Goal: Check status: Check status

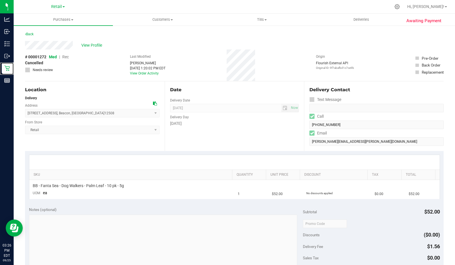
click at [9, 72] on div "Retail" at bounding box center [8, 67] width 12 height 11
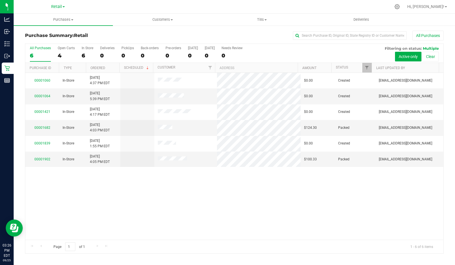
click at [317, 215] on div "00001060 In-Store [DATE] 4:37 PM EDT $0.00 Created [EMAIL_ADDRESS][DOMAIN_NAME]…" at bounding box center [234, 156] width 418 height 167
click at [40, 141] on link "00001839" at bounding box center [42, 143] width 16 height 4
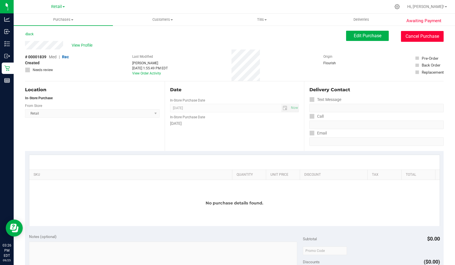
click at [414, 37] on button "Cancel Purchase" at bounding box center [422, 36] width 43 height 11
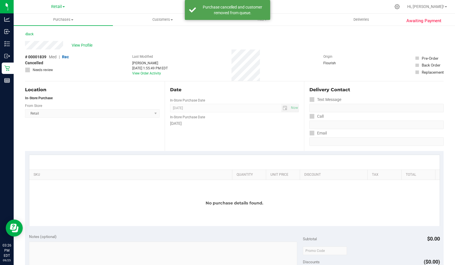
click at [26, 35] on icon at bounding box center [25, 33] width 1 height 3
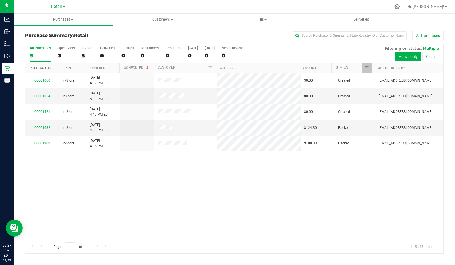
click at [39, 68] on link "Purchase ID" at bounding box center [41, 68] width 22 height 4
click at [43, 81] on link "00001060" at bounding box center [42, 80] width 16 height 4
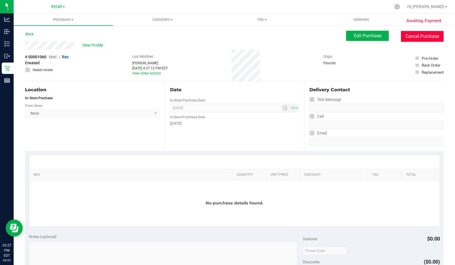
click at [422, 34] on button "Cancel Purchase" at bounding box center [422, 36] width 43 height 11
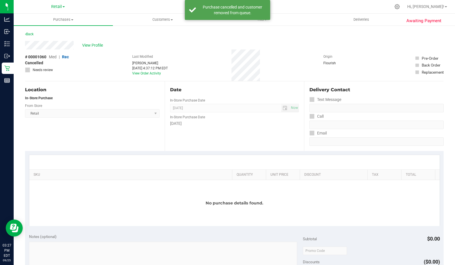
click at [26, 34] on icon at bounding box center [25, 33] width 1 height 3
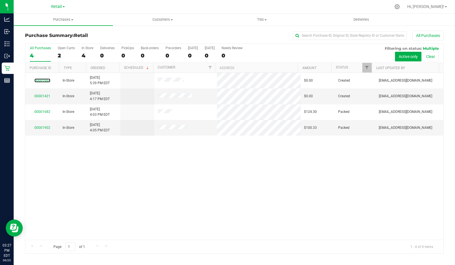
click at [47, 80] on link "00001064" at bounding box center [42, 80] width 16 height 4
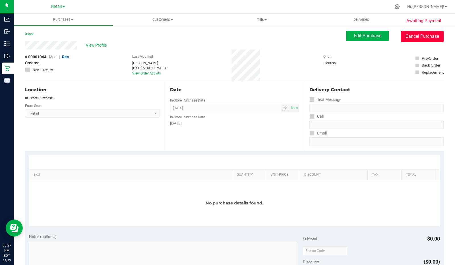
click at [411, 41] on button "Cancel Purchase" at bounding box center [422, 36] width 43 height 11
click at [212, 92] on div "Date" at bounding box center [234, 89] width 129 height 7
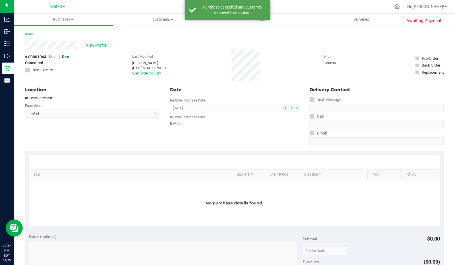
click at [26, 34] on icon at bounding box center [25, 33] width 1 height 3
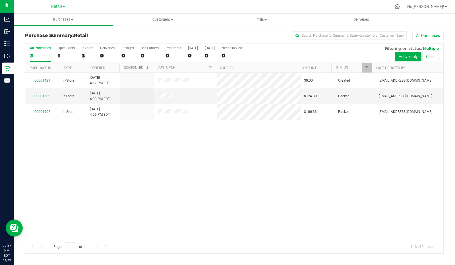
click at [430, 58] on button "Clear" at bounding box center [430, 57] width 16 height 10
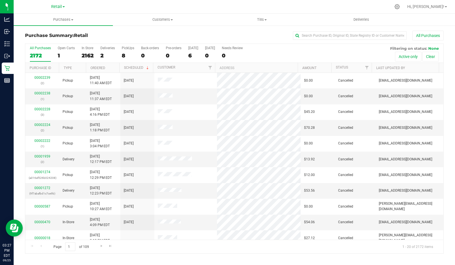
click at [405, 55] on button "Active only" at bounding box center [408, 57] width 26 height 10
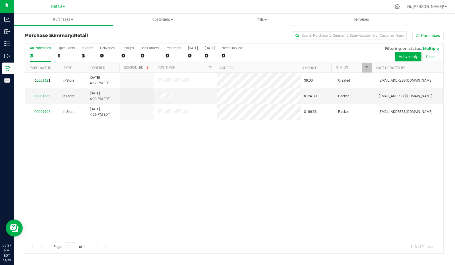
click at [41, 80] on link "00001421" at bounding box center [42, 80] width 16 height 4
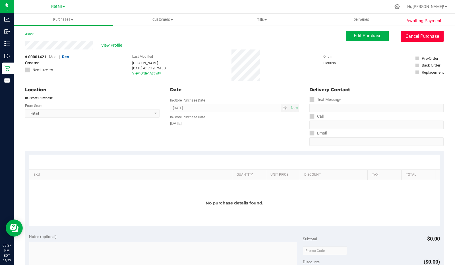
click at [425, 36] on button "Cancel Purchase" at bounding box center [422, 36] width 43 height 11
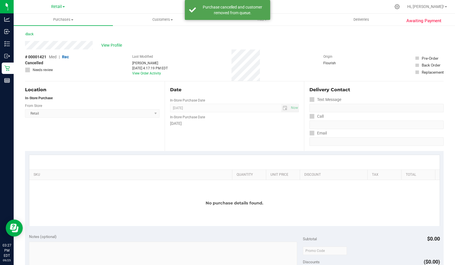
click at [33, 36] on link "Back" at bounding box center [29, 34] width 9 height 4
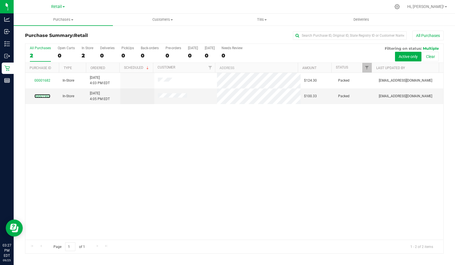
click at [41, 95] on link "00001902" at bounding box center [42, 96] width 16 height 4
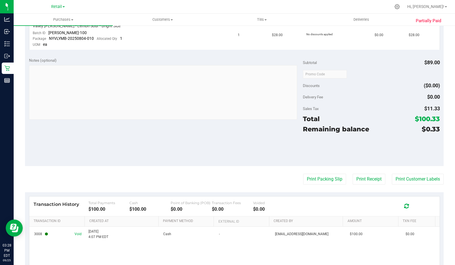
scroll to position [266, 0]
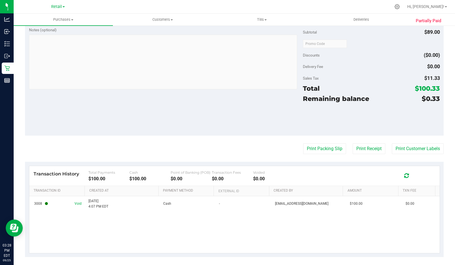
click at [179, 201] on td "Cash" at bounding box center [188, 203] width 56 height 15
click at [97, 205] on span "[DATE] 4:07 PM EDT" at bounding box center [98, 203] width 20 height 11
click at [41, 204] on td "3008 Void" at bounding box center [57, 203] width 56 height 15
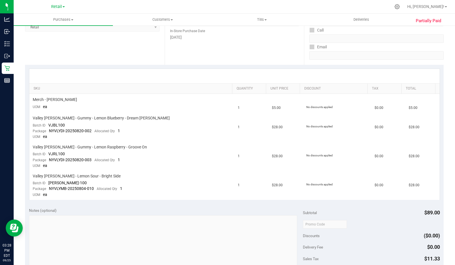
scroll to position [0, 0]
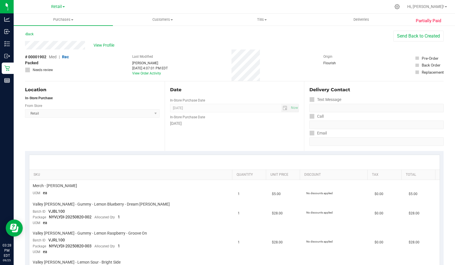
click at [111, 44] on span "View Profile" at bounding box center [104, 45] width 23 height 6
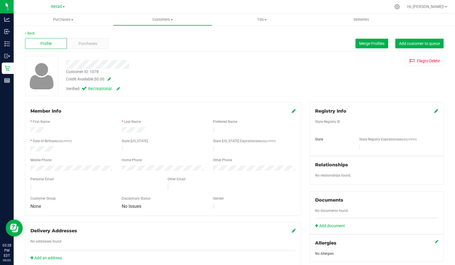
click at [91, 43] on span "Purchases" at bounding box center [87, 44] width 19 height 6
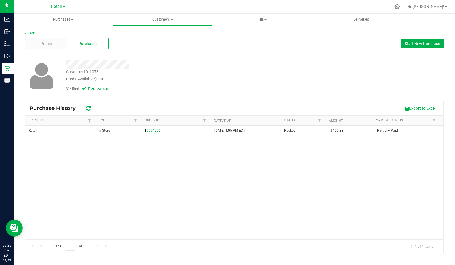
click at [148, 130] on link "00001902" at bounding box center [153, 130] width 16 height 4
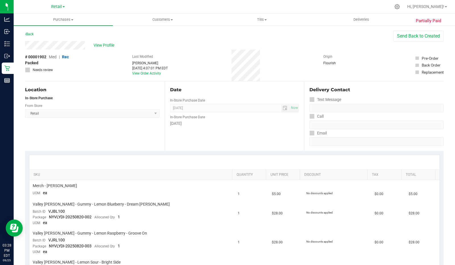
click at [105, 45] on span "View Profile" at bounding box center [104, 45] width 23 height 6
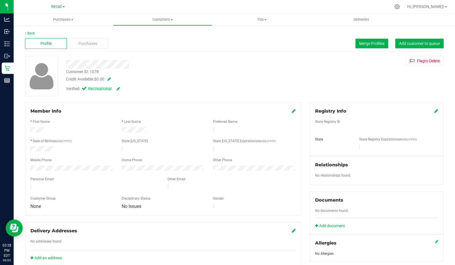
click at [97, 41] on div "Purchases" at bounding box center [88, 43] width 42 height 11
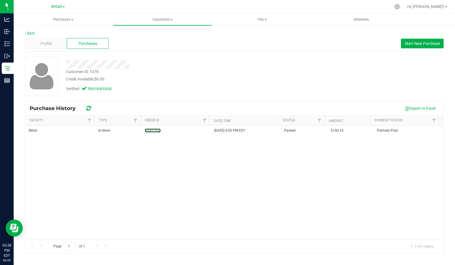
click at [153, 130] on link "00001902" at bounding box center [153, 130] width 16 height 4
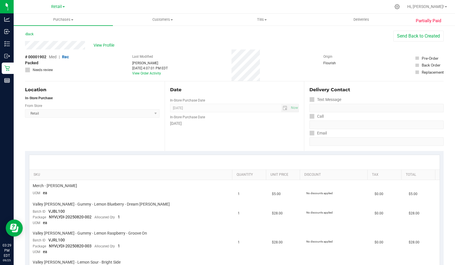
click at [31, 33] on link "Back" at bounding box center [29, 34] width 9 height 4
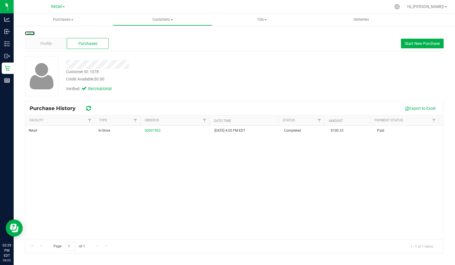
click at [30, 32] on link "Back" at bounding box center [30, 33] width 10 height 4
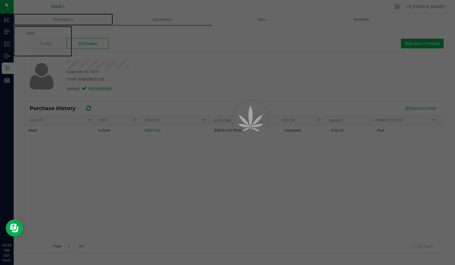
click at [64, 21] on span "Purchases" at bounding box center [63, 19] width 99 height 5
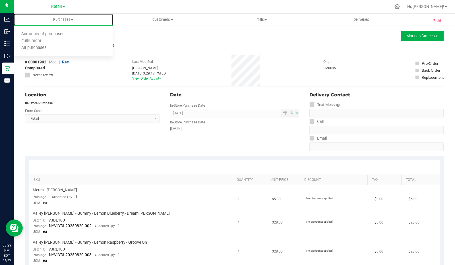
click at [54, 35] on span "Summary of purchases" at bounding box center [43, 34] width 58 height 5
